Goal: Task Accomplishment & Management: Use online tool/utility

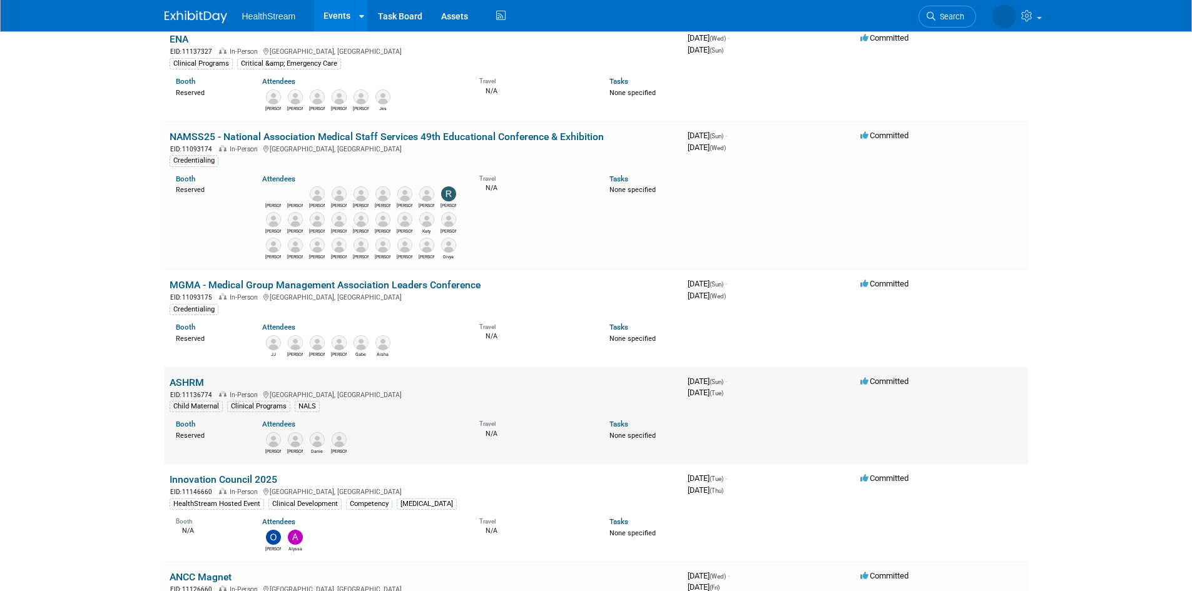
scroll to position [250, 0]
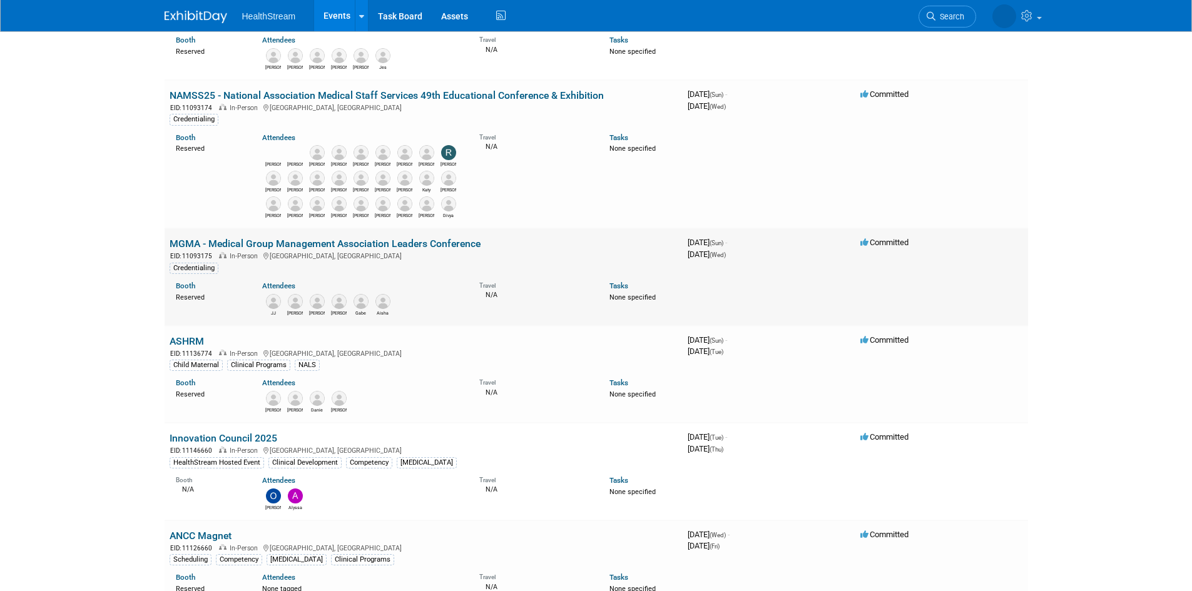
click at [343, 247] on link "MGMA - Medical Group Management Association Leaders Conference" at bounding box center [325, 244] width 311 height 12
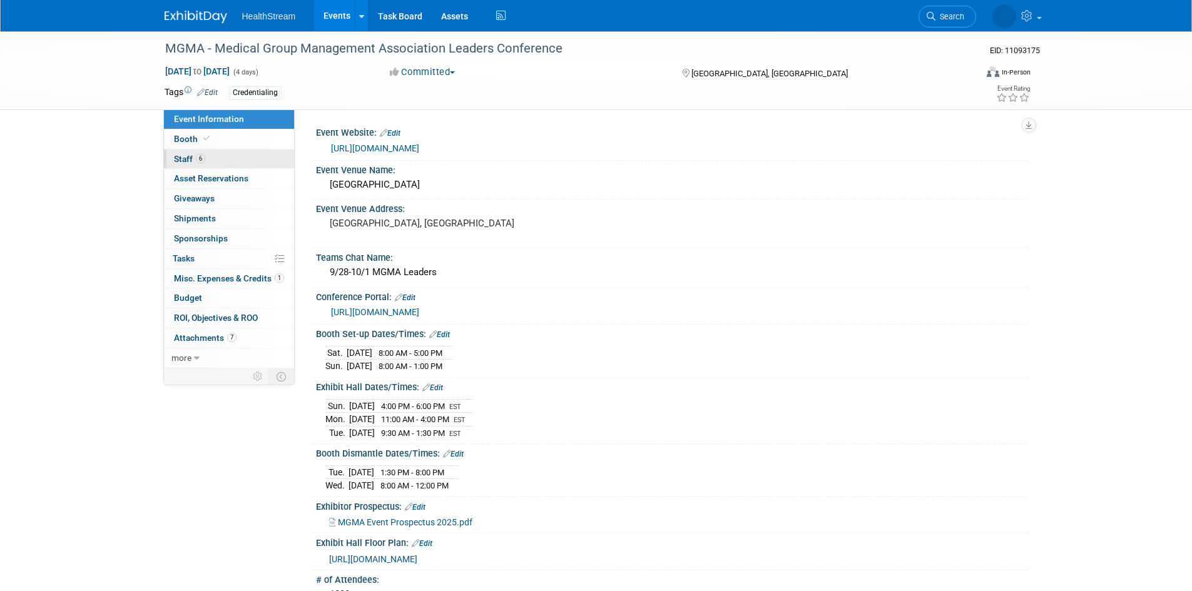
click at [184, 156] on span "Staff 6" at bounding box center [189, 159] width 31 height 10
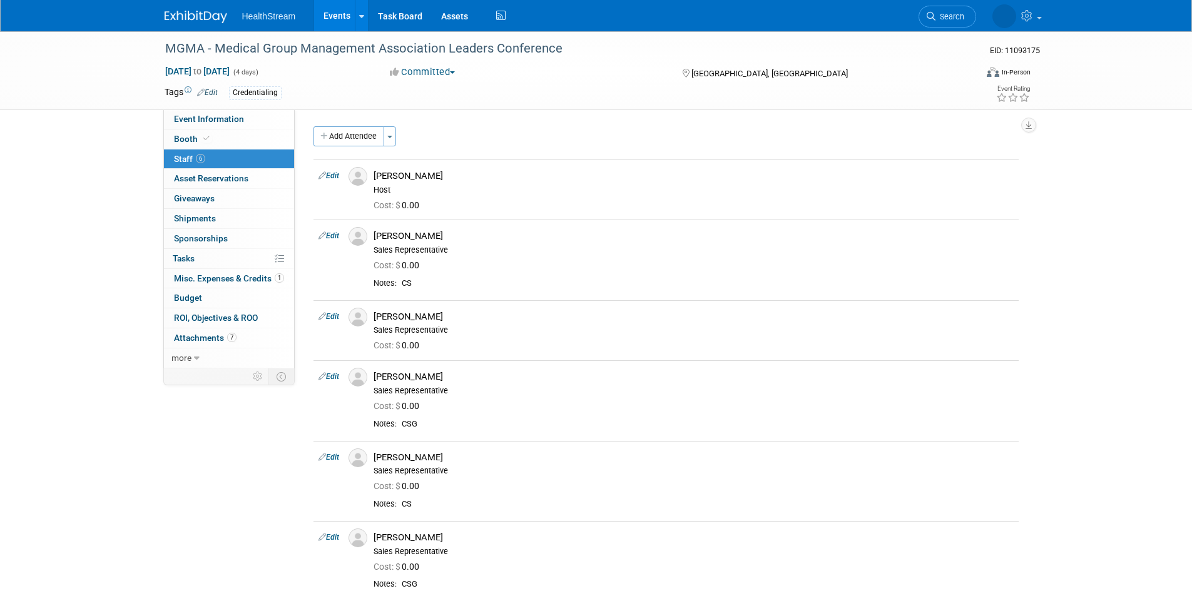
click at [334, 15] on link "Events" at bounding box center [337, 15] width 46 height 31
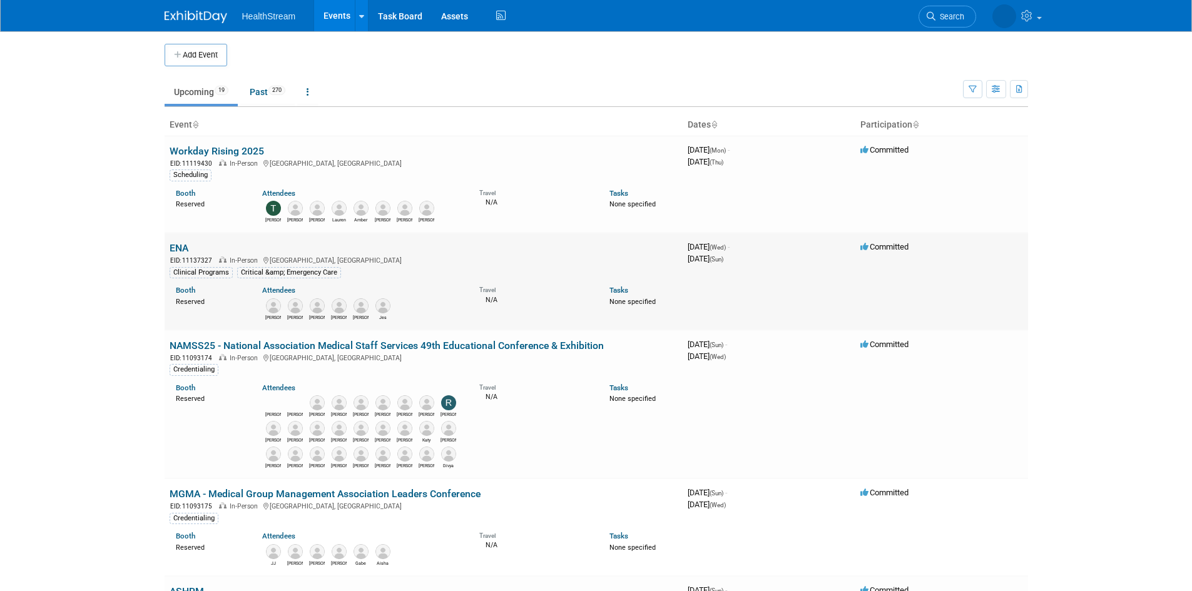
click at [175, 251] on link "ENA" at bounding box center [179, 248] width 19 height 12
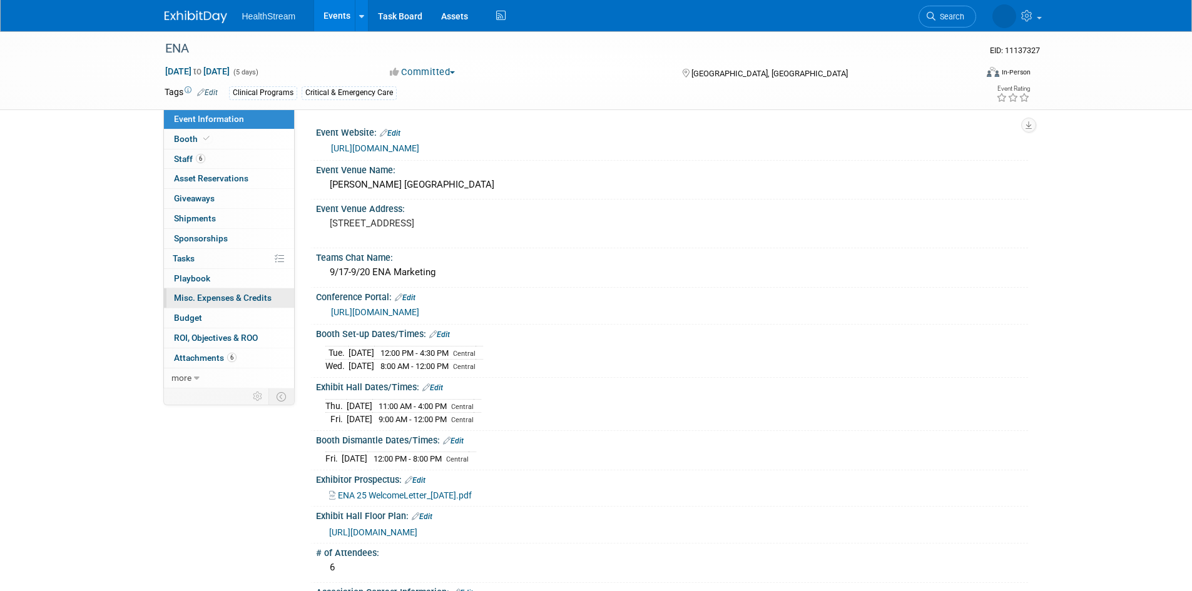
click at [203, 299] on span "Misc. Expenses & Credits 0" at bounding box center [223, 298] width 98 height 10
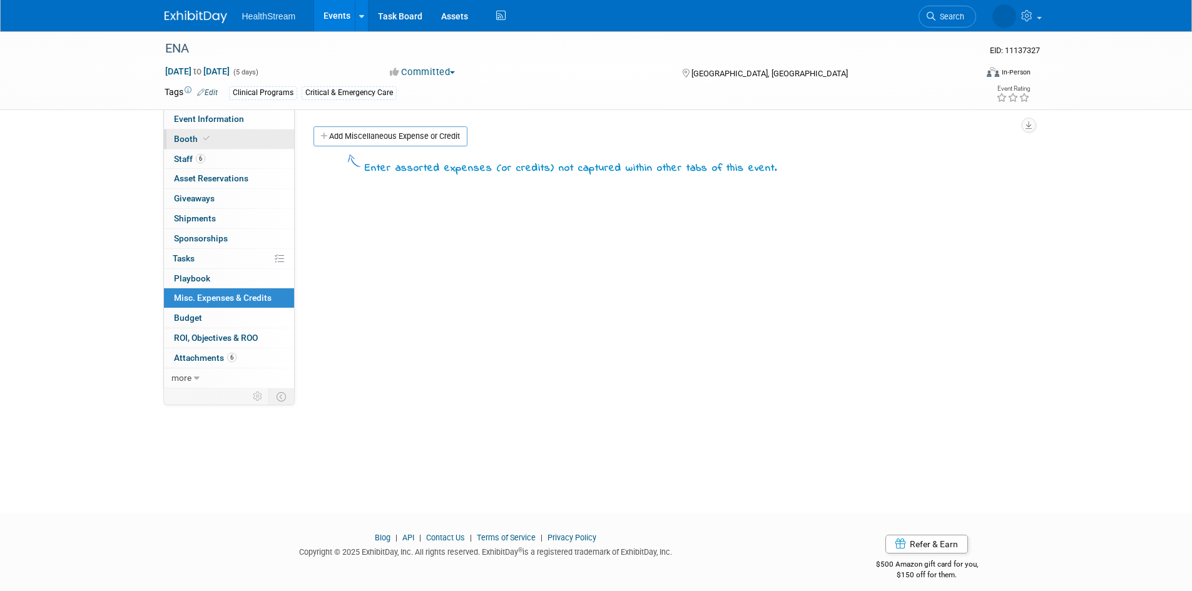
click at [188, 138] on span "Booth" at bounding box center [193, 139] width 38 height 10
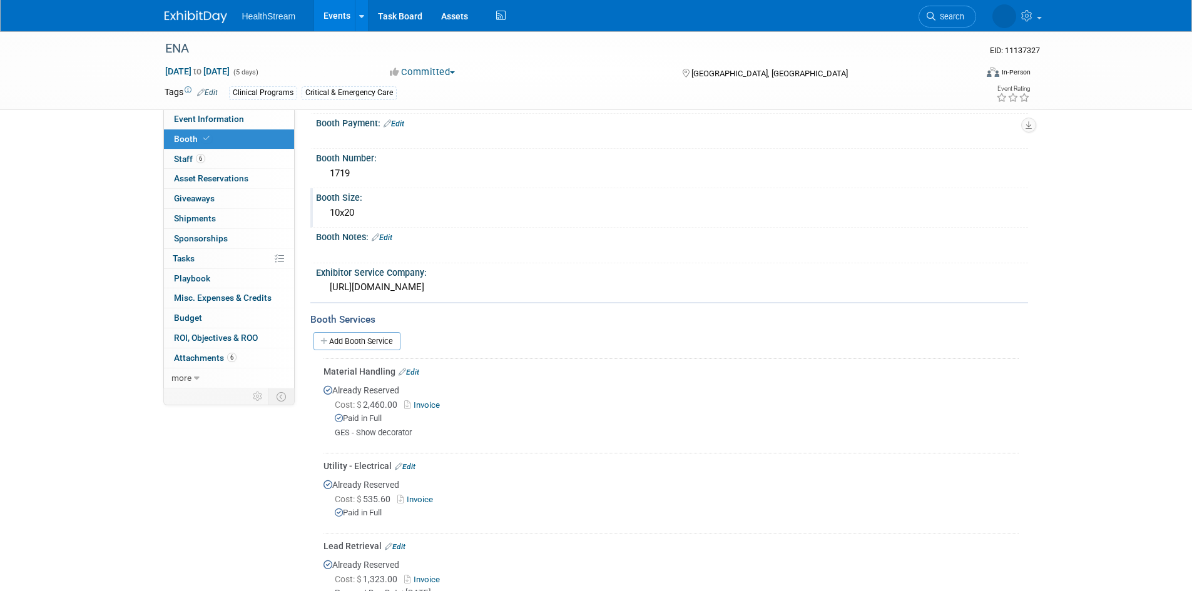
scroll to position [188, 0]
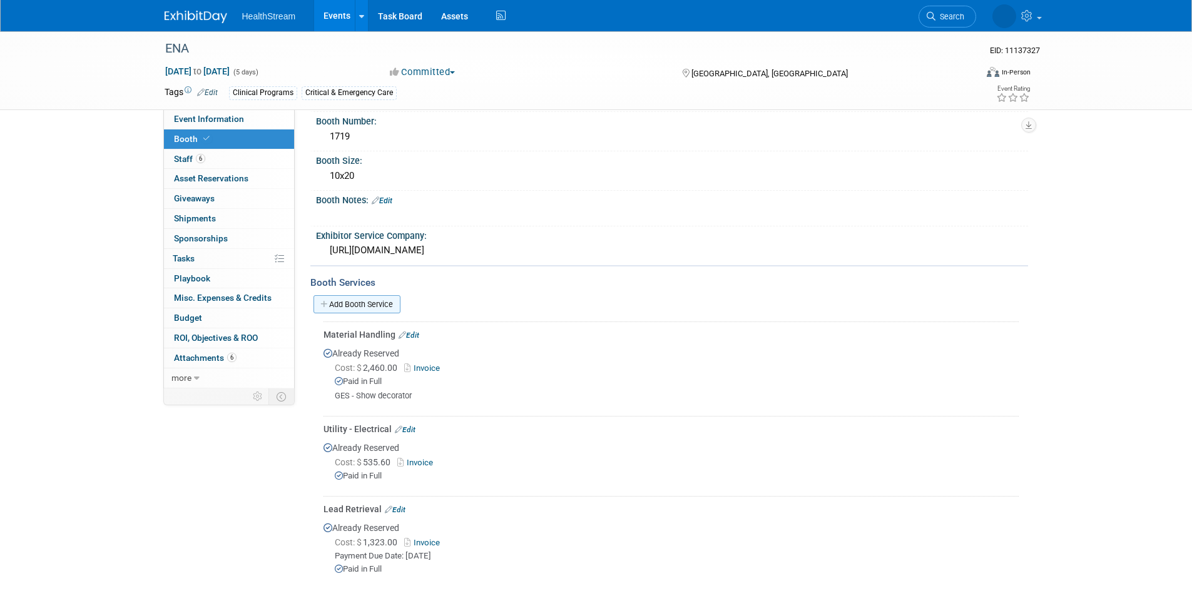
click at [388, 298] on link "Add Booth Service" at bounding box center [357, 304] width 87 height 18
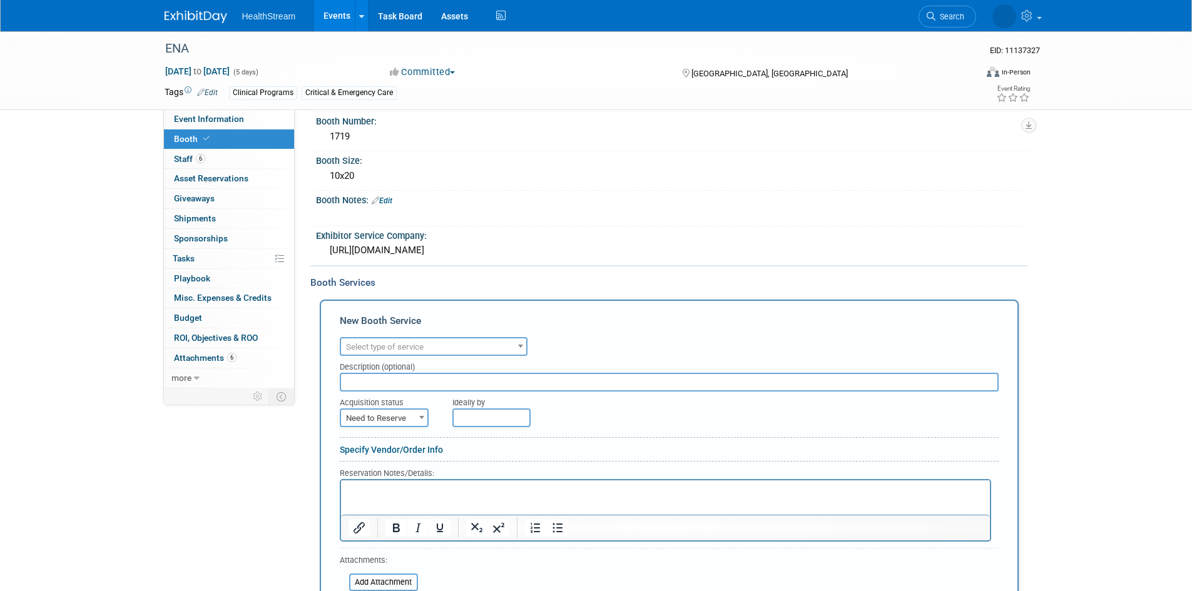
scroll to position [0, 0]
click at [438, 343] on span "Select type of service" at bounding box center [433, 348] width 185 height 18
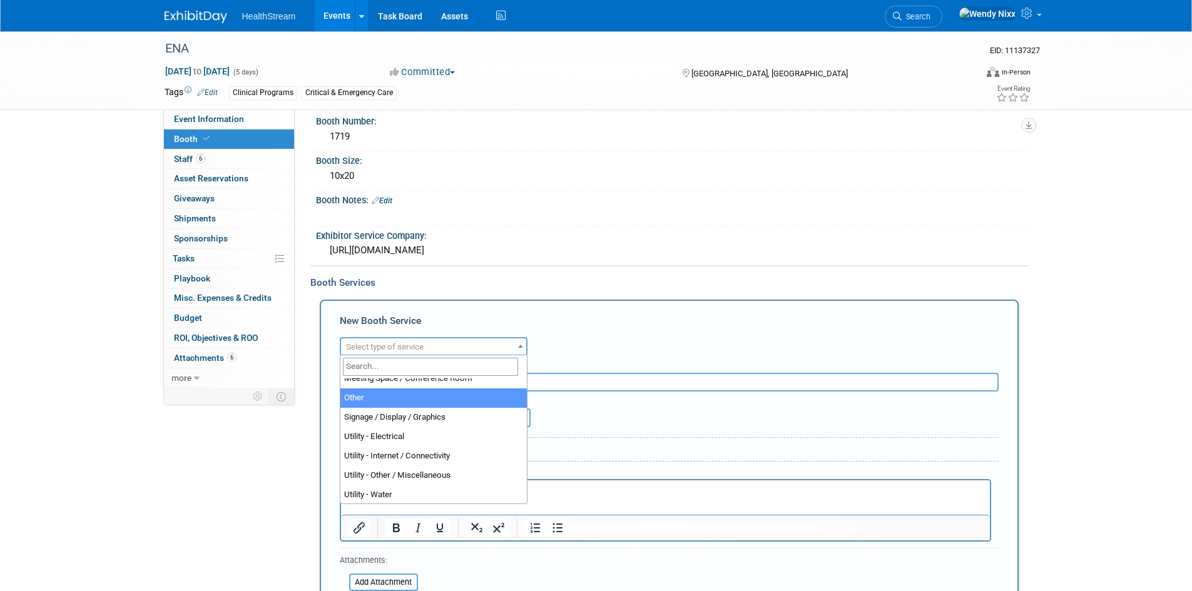
scroll to position [320, 0]
select select "1"
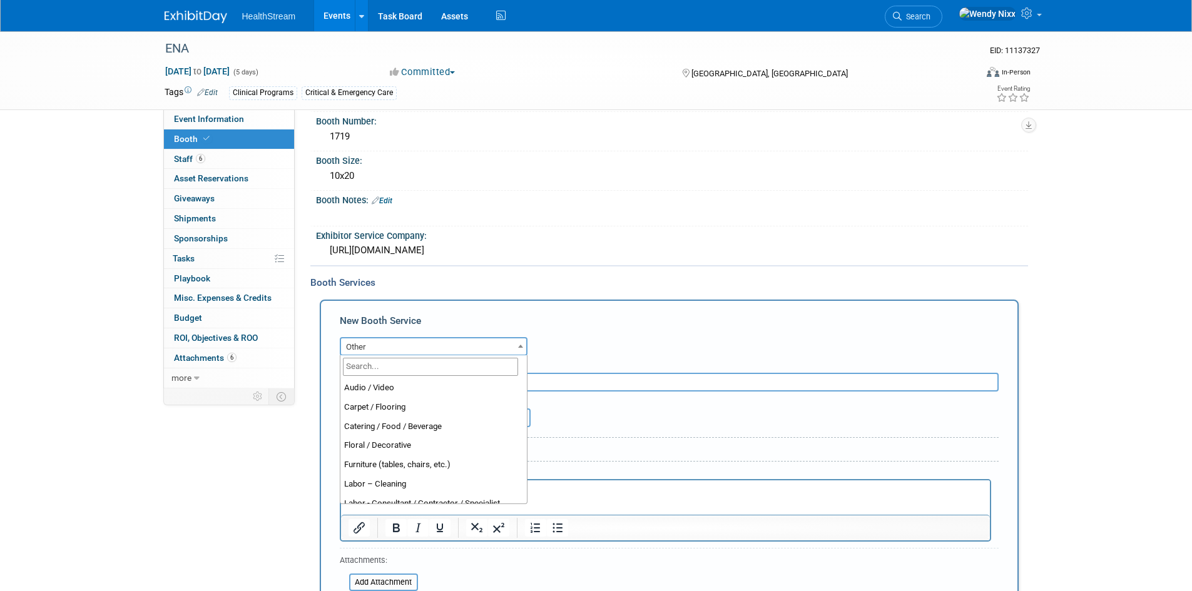
click at [509, 344] on span "Other" at bounding box center [433, 348] width 185 height 18
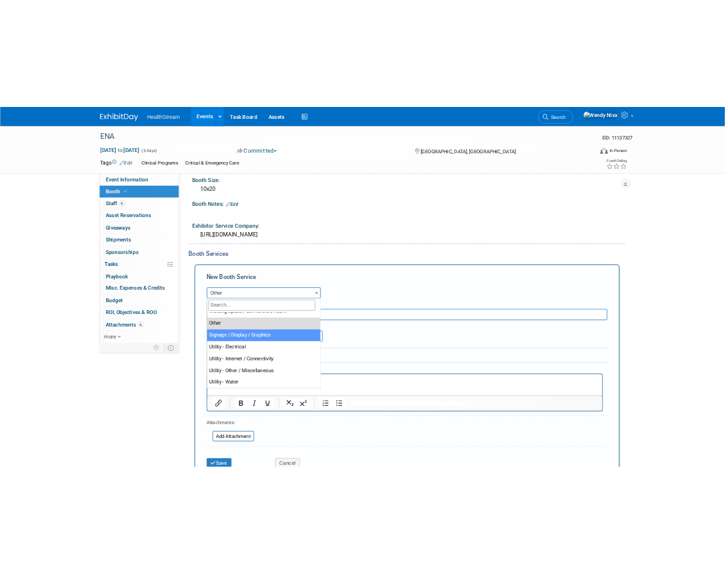
scroll to position [250, 0]
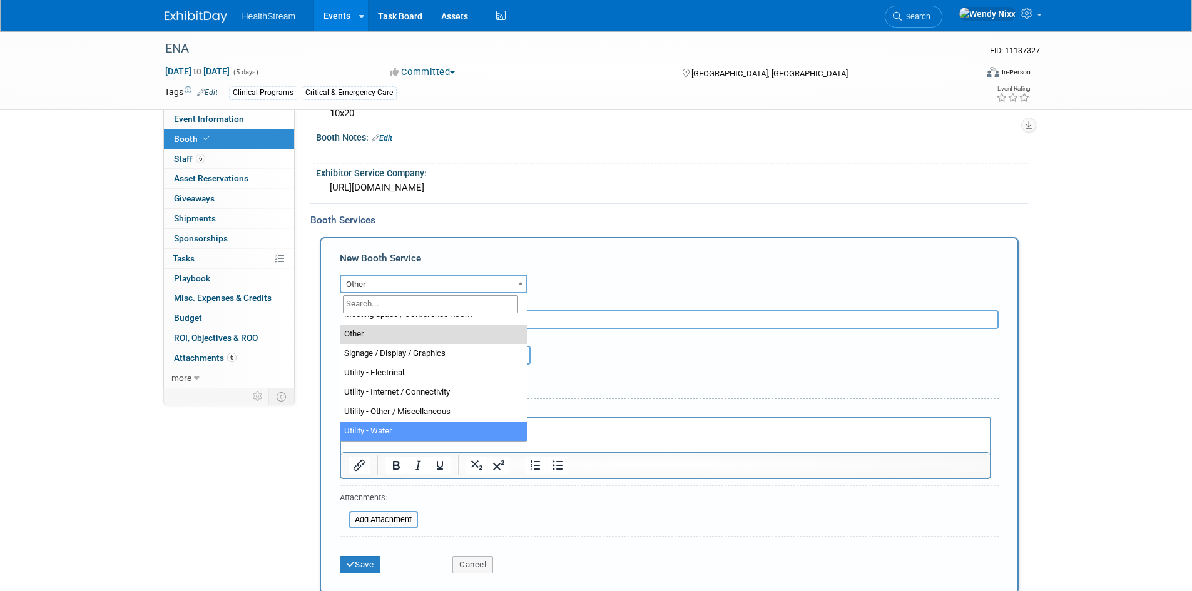
click at [1133, 401] on div "ENA EID: 11137327 Sep 17, 2025 to Sep 21, 2025 (5 days) Sep 17, 2025 to Sep 21,…" at bounding box center [596, 342] width 1192 height 1122
